Goal: Transaction & Acquisition: Purchase product/service

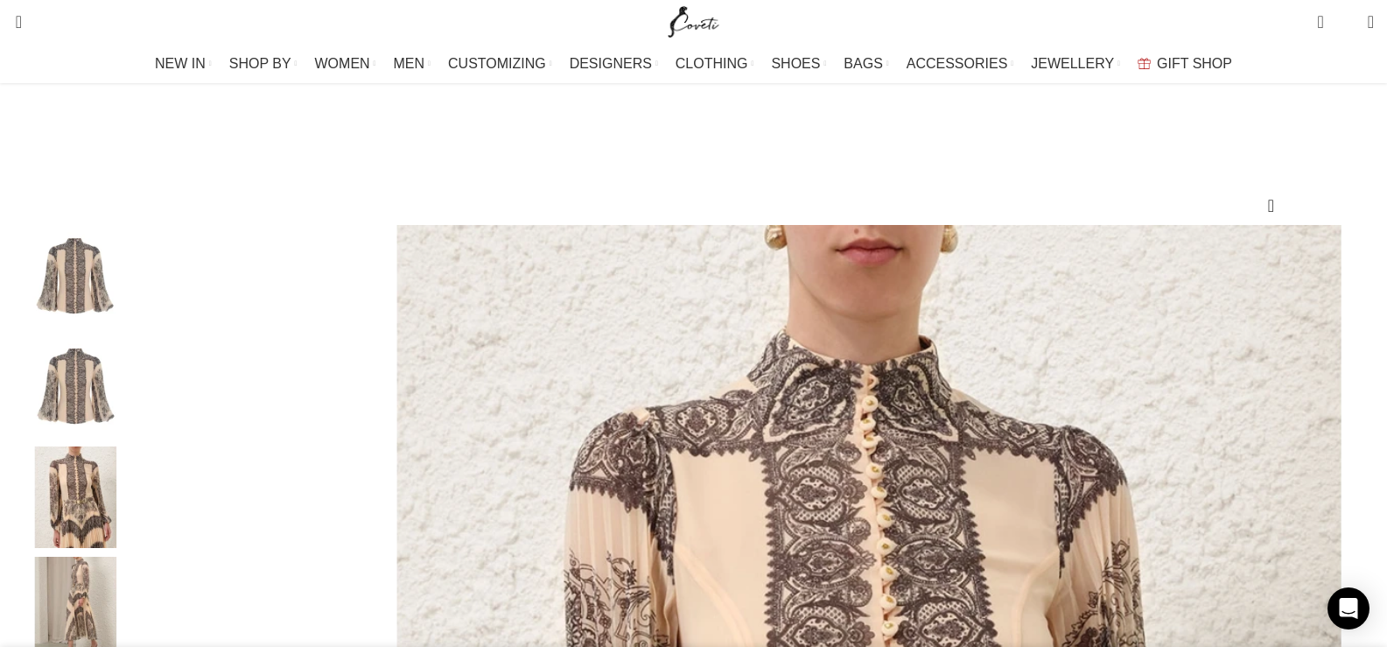
scroll to position [87, 0]
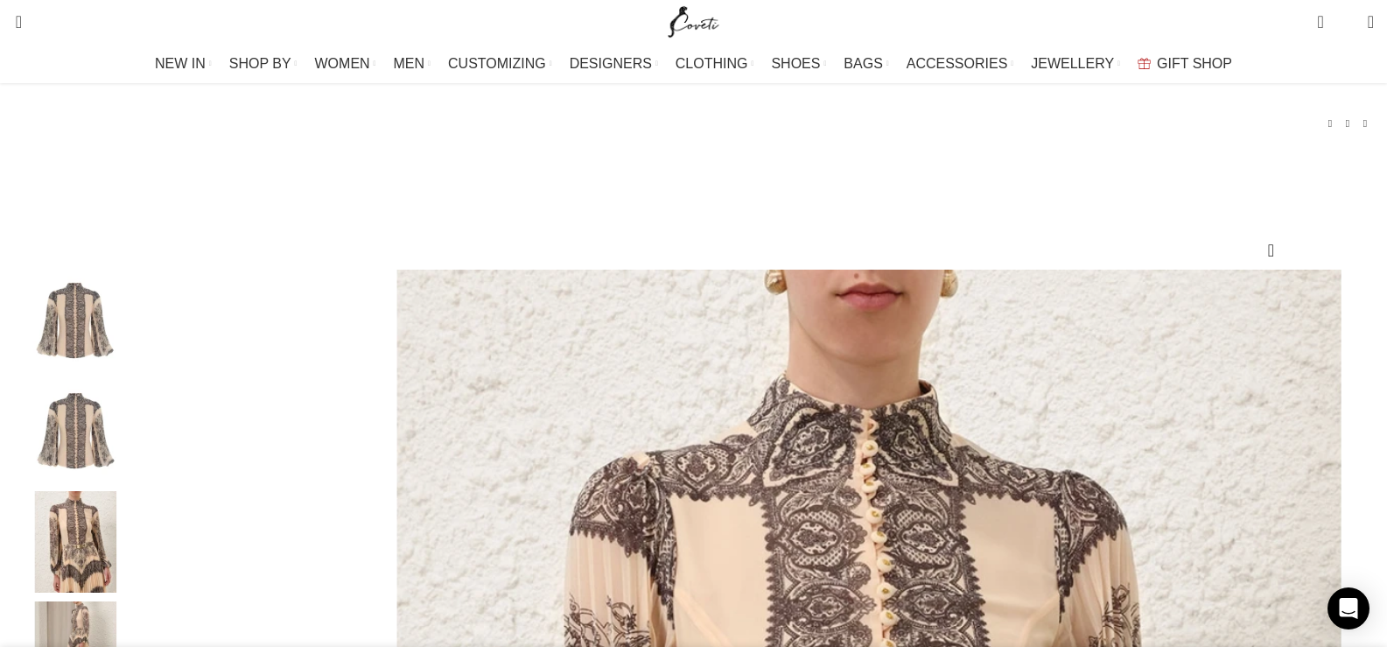
click at [865, 262] on div "Add to wishlist Click to enlarge" at bounding box center [693, 504] width 1361 height 689
drag, startPoint x: 888, startPoint y: 234, endPoint x: 984, endPoint y: 264, distance: 101.0
copy h1 "Sunray Pleated Blouse"
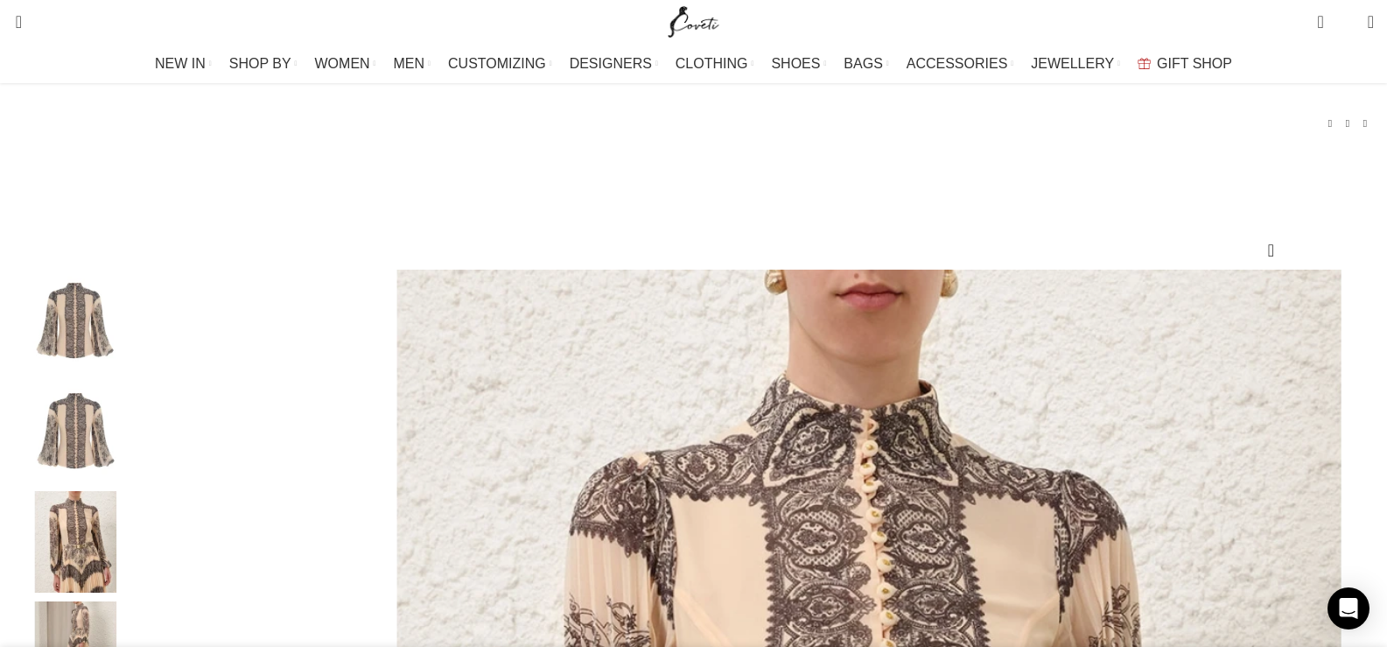
drag, startPoint x: 983, startPoint y: 186, endPoint x: 878, endPoint y: 192, distance: 106.0
copy link
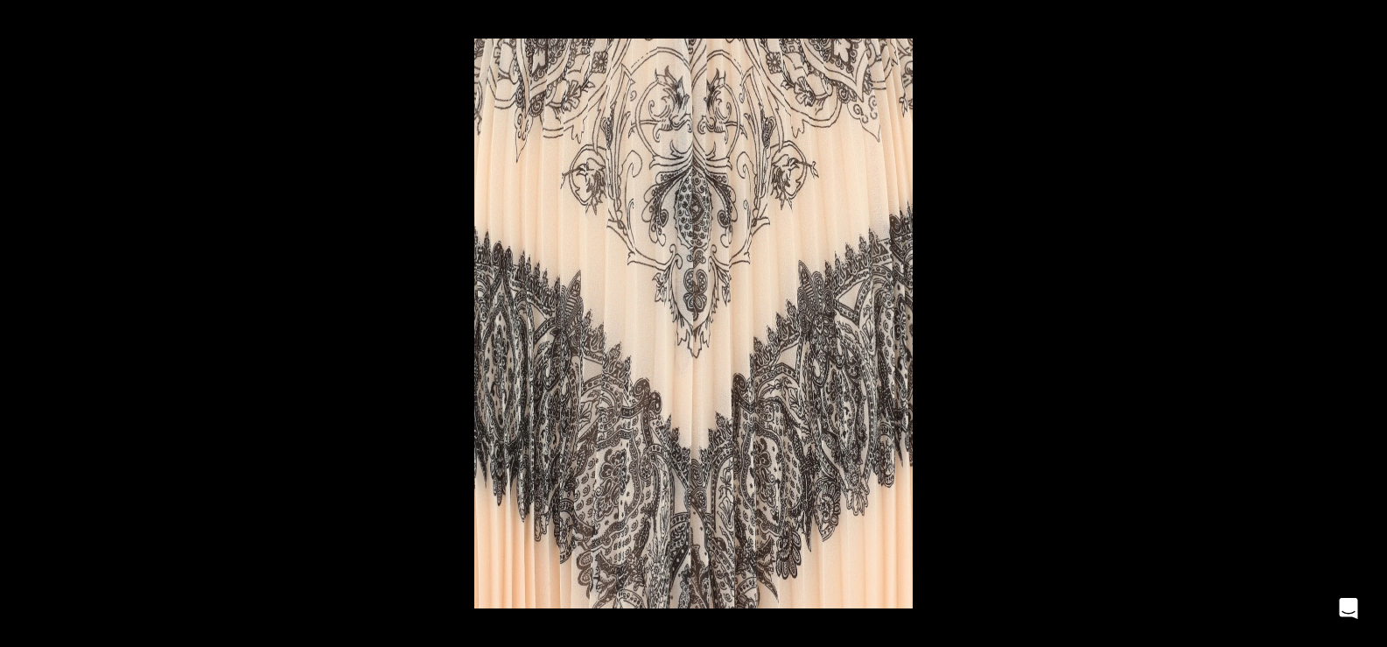
scroll to position [0, 1290]
click at [1366, 13] on button at bounding box center [1367, 19] width 38 height 38
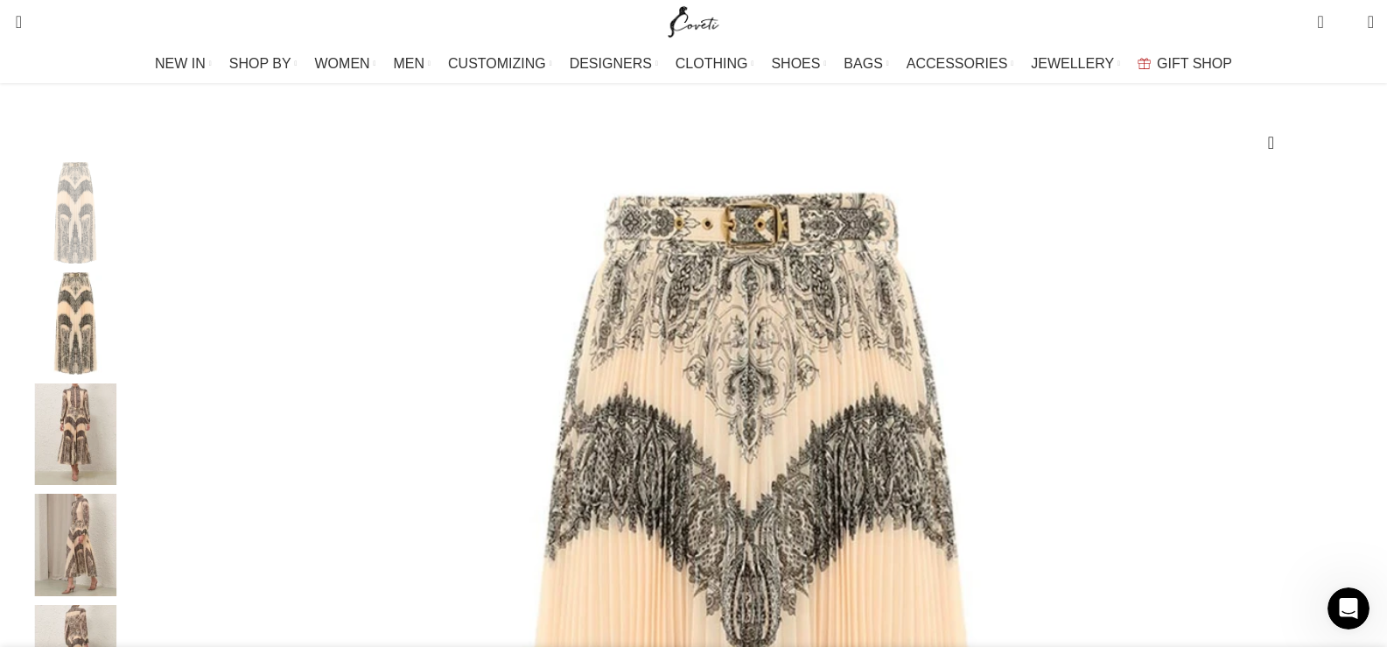
scroll to position [34, 0]
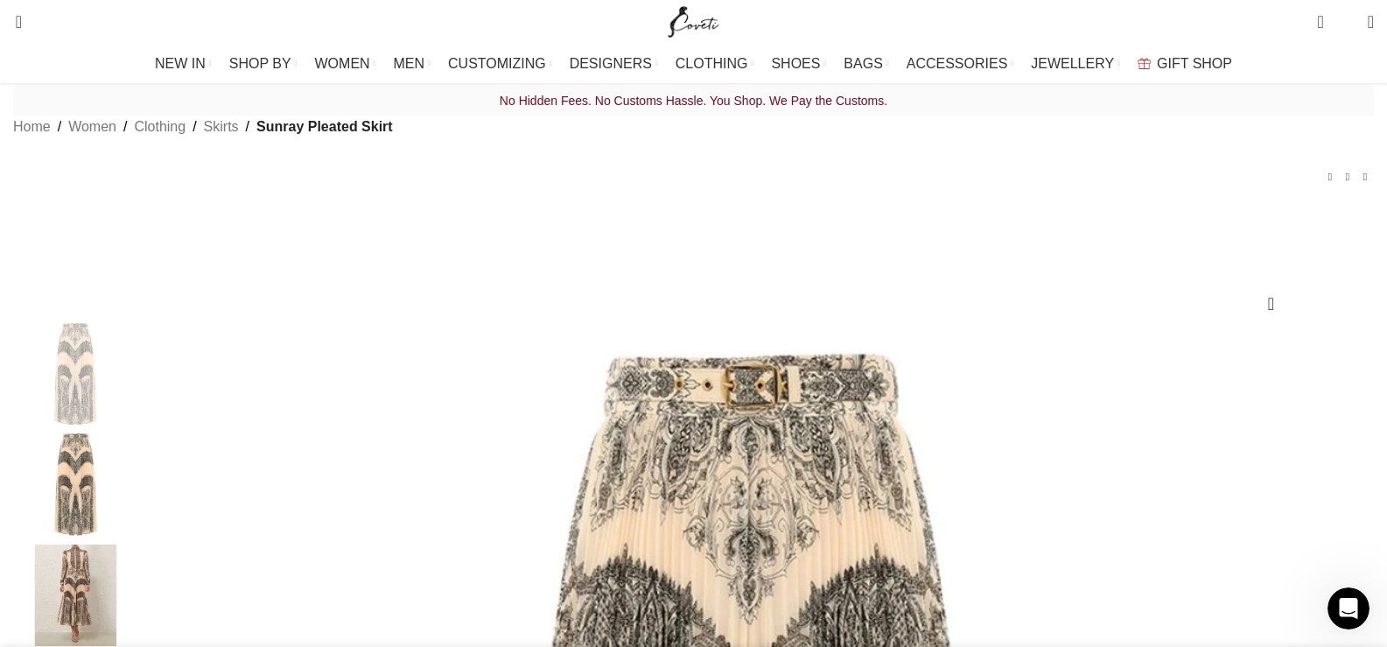
select select "14-[GEOGRAPHIC_DATA]"
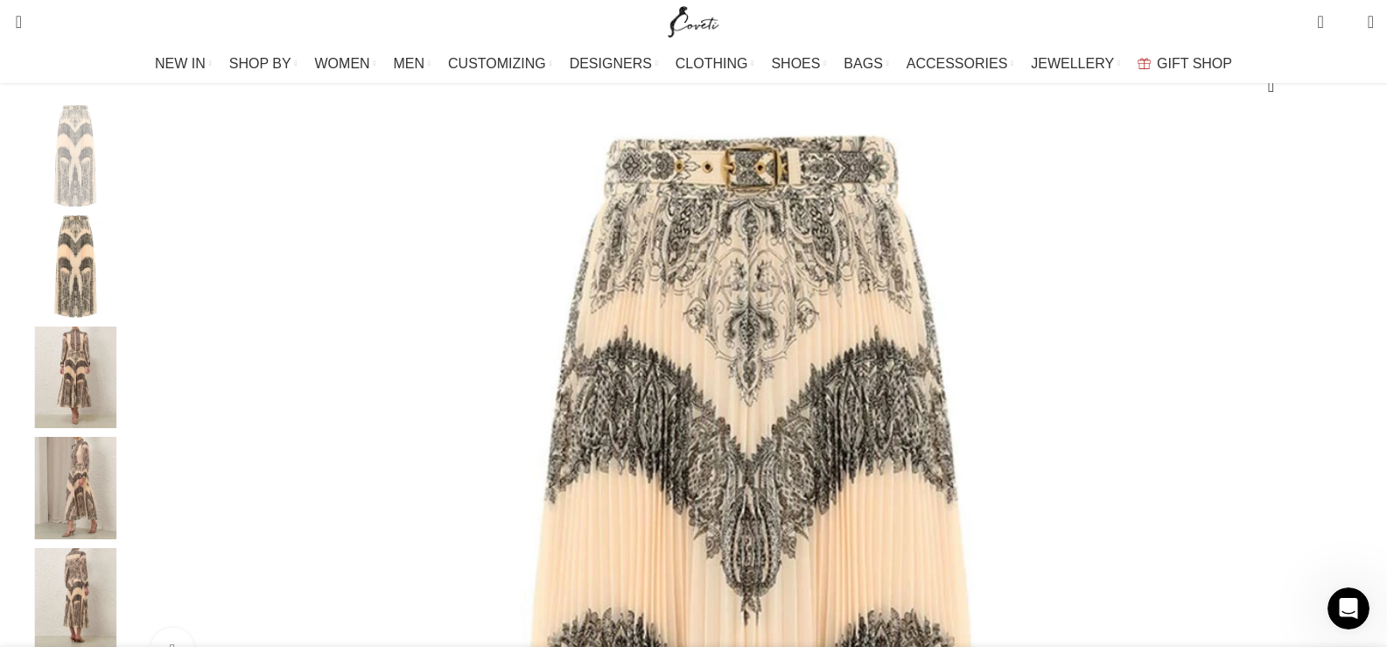
scroll to position [0, 1473]
click at [129, 504] on img "4 / 7" at bounding box center [75, 488] width 107 height 102
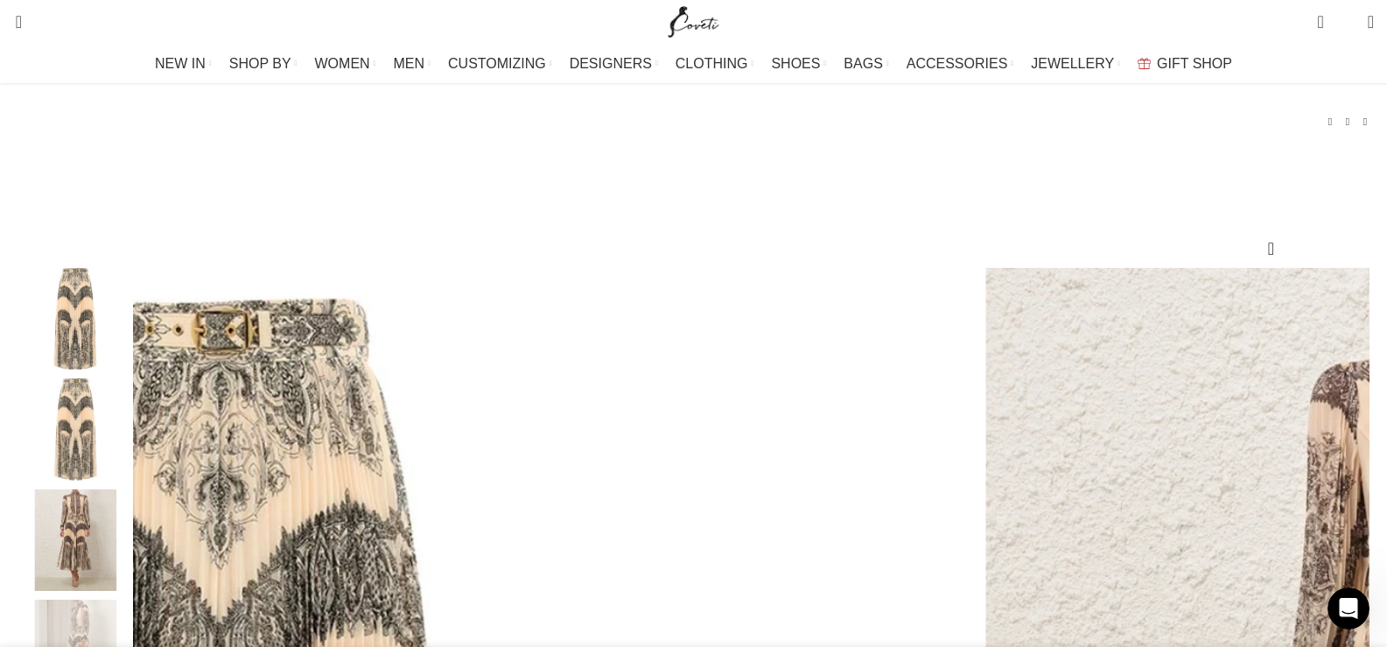
scroll to position [0, 0]
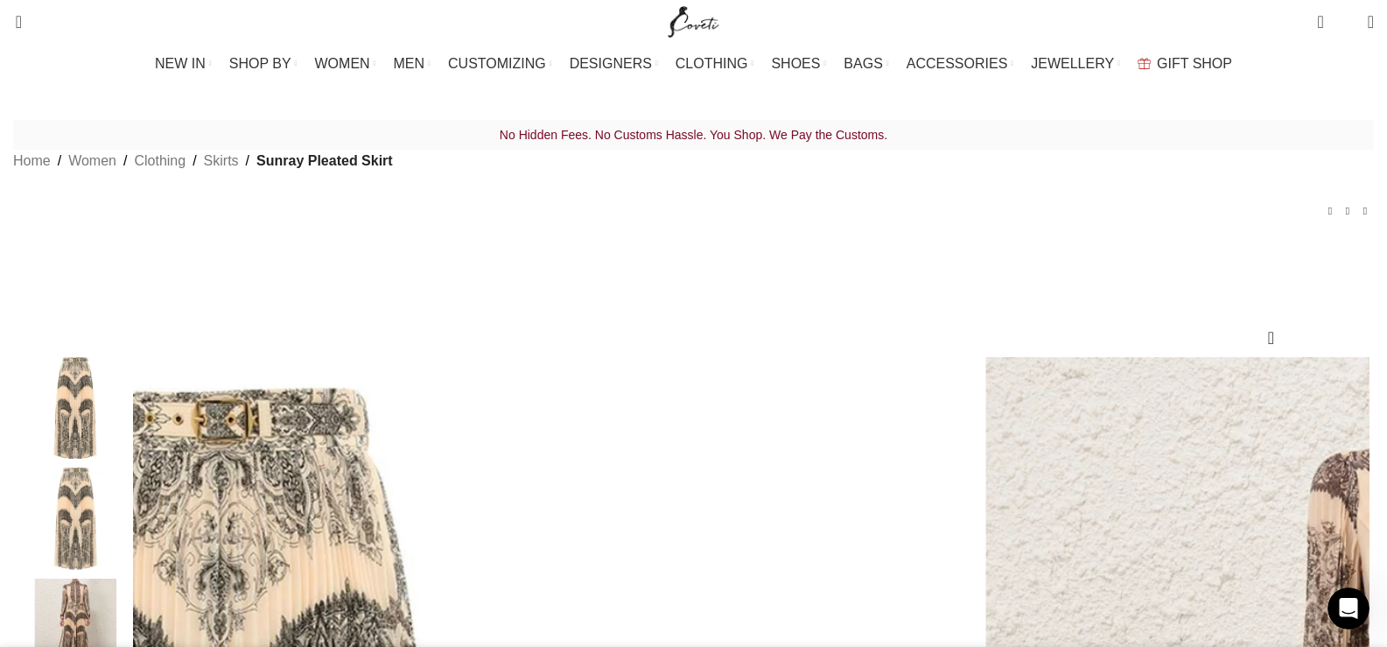
drag, startPoint x: 878, startPoint y: 279, endPoint x: 1210, endPoint y: 323, distance: 334.5
